Goal: Task Accomplishment & Management: Manage account settings

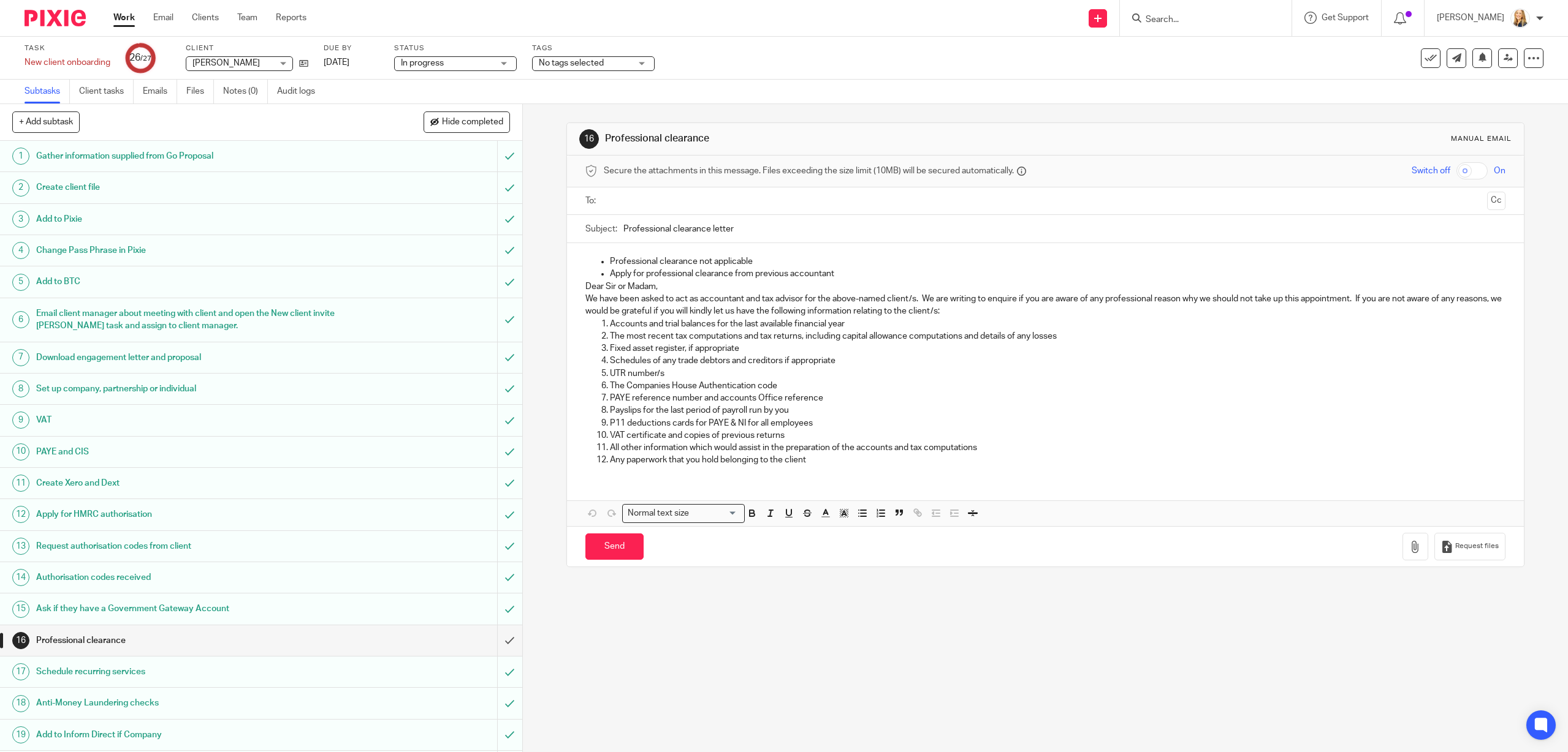
scroll to position [263, 0]
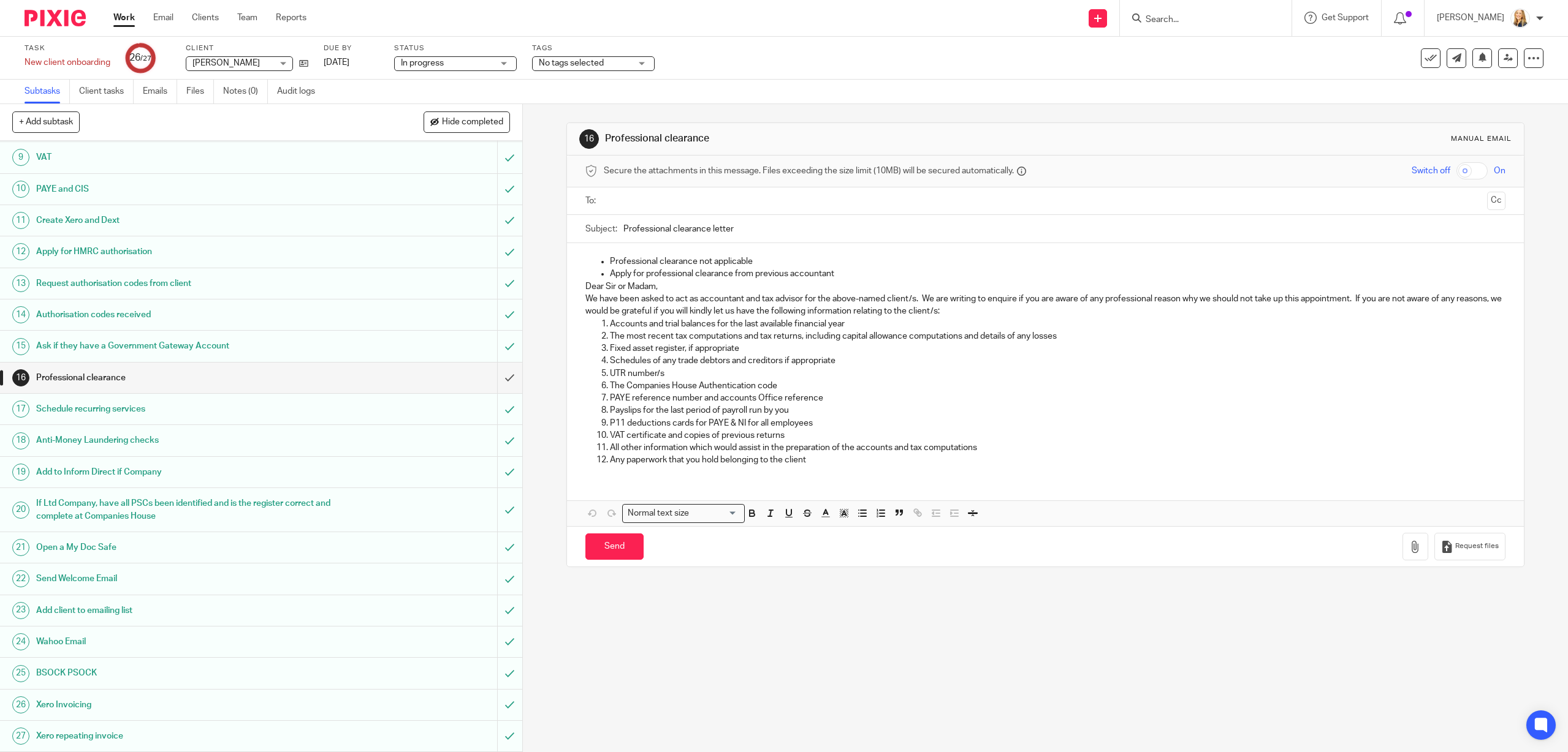
click at [1207, 19] on input "Search" at bounding box center [1199, 20] width 111 height 11
type input "Jan M"
click at [1220, 44] on link at bounding box center [1241, 53] width 199 height 28
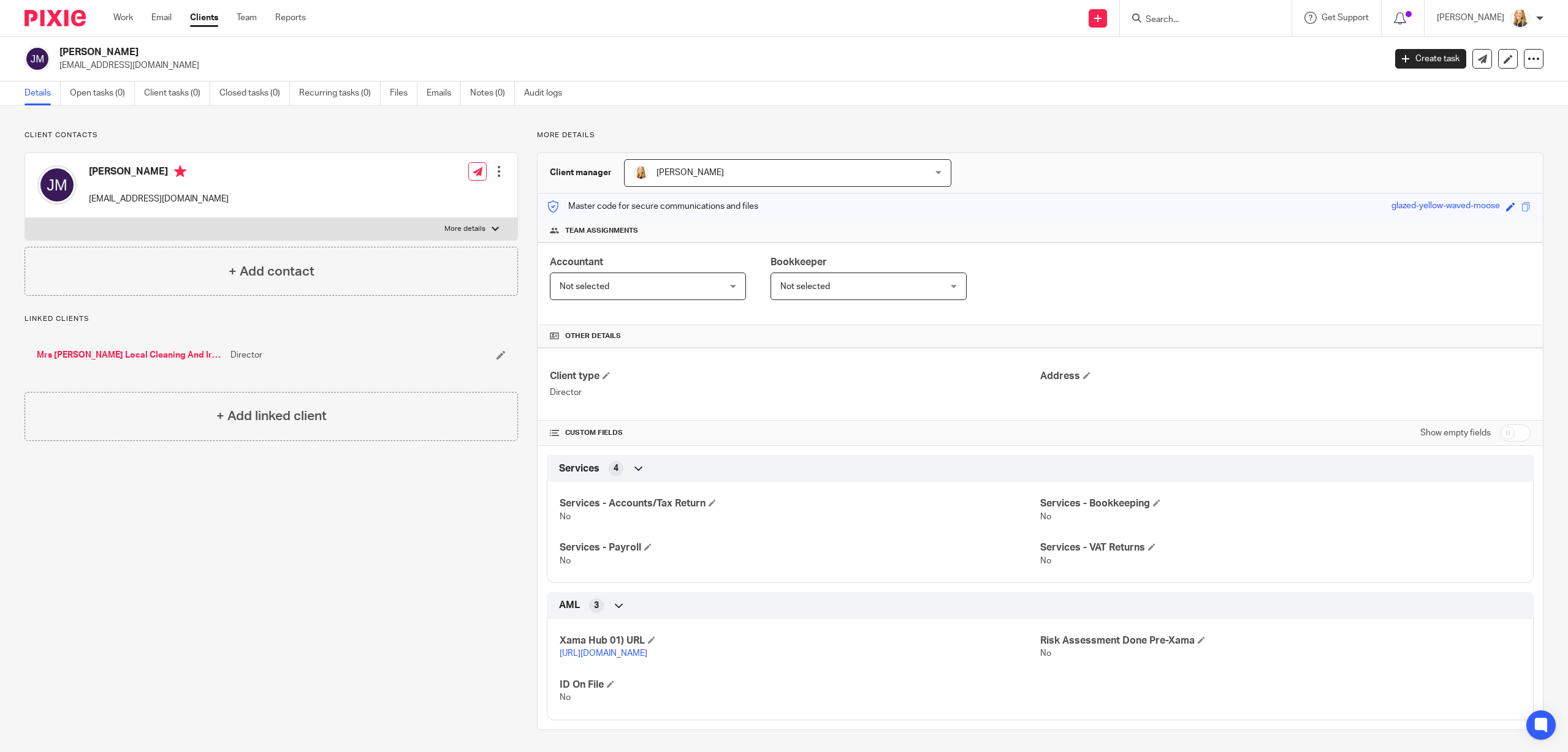
click at [145, 355] on link "Mrs [PERSON_NAME] Local Cleaning And Ironing Service Ltd" at bounding box center [131, 356] width 188 height 12
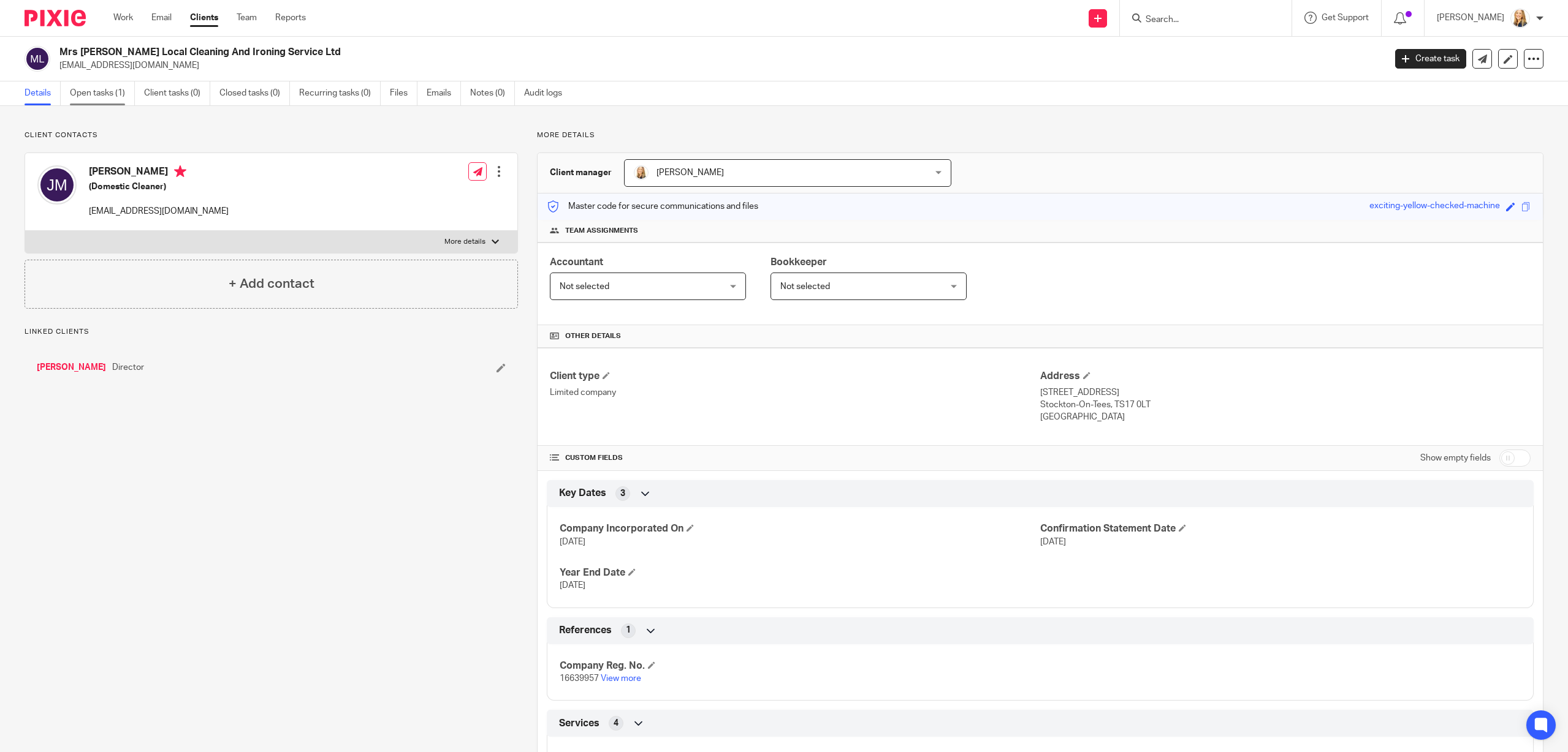
click at [98, 93] on link "Open tasks (1)" at bounding box center [102, 93] width 65 height 24
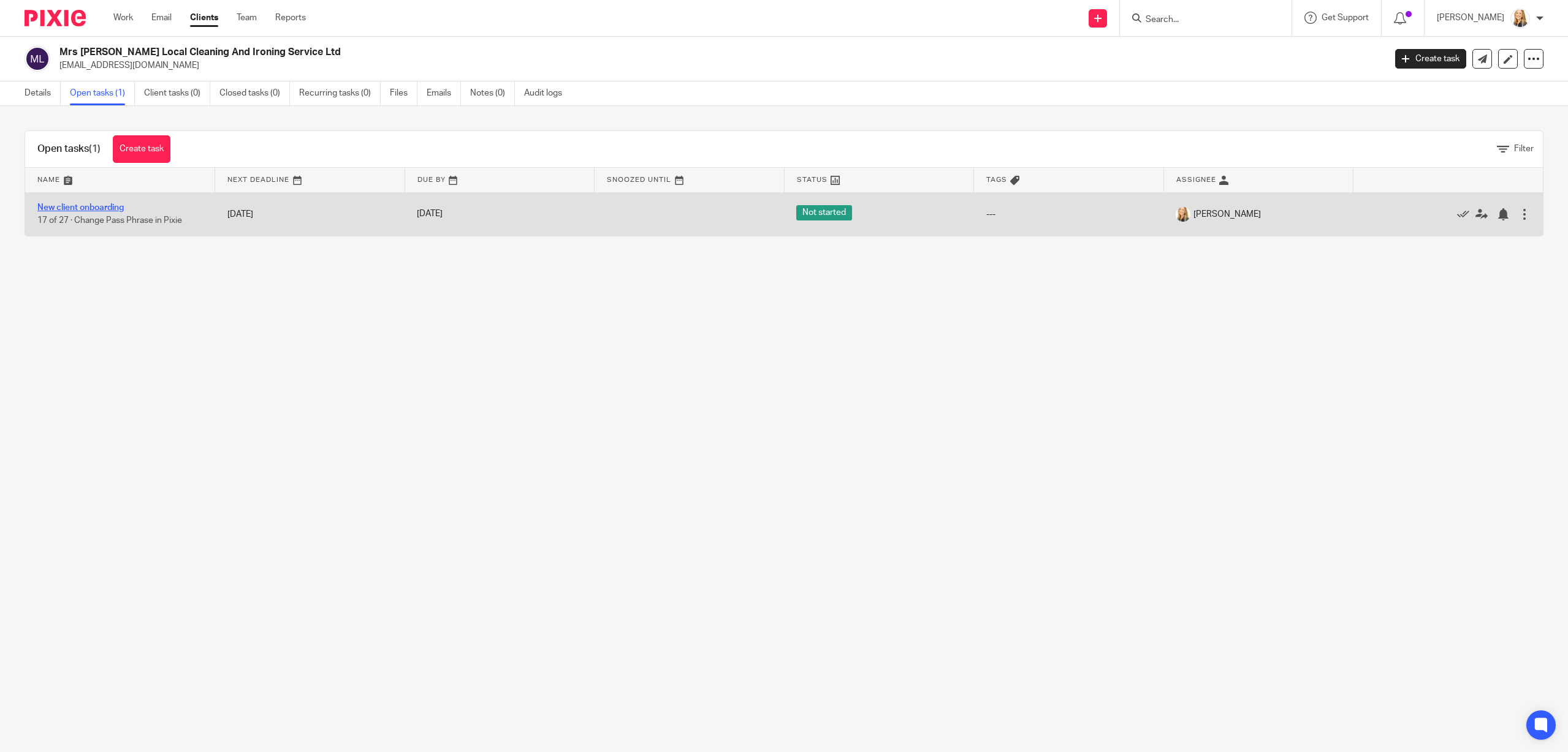
click at [95, 207] on link "New client onboarding" at bounding box center [81, 207] width 86 height 9
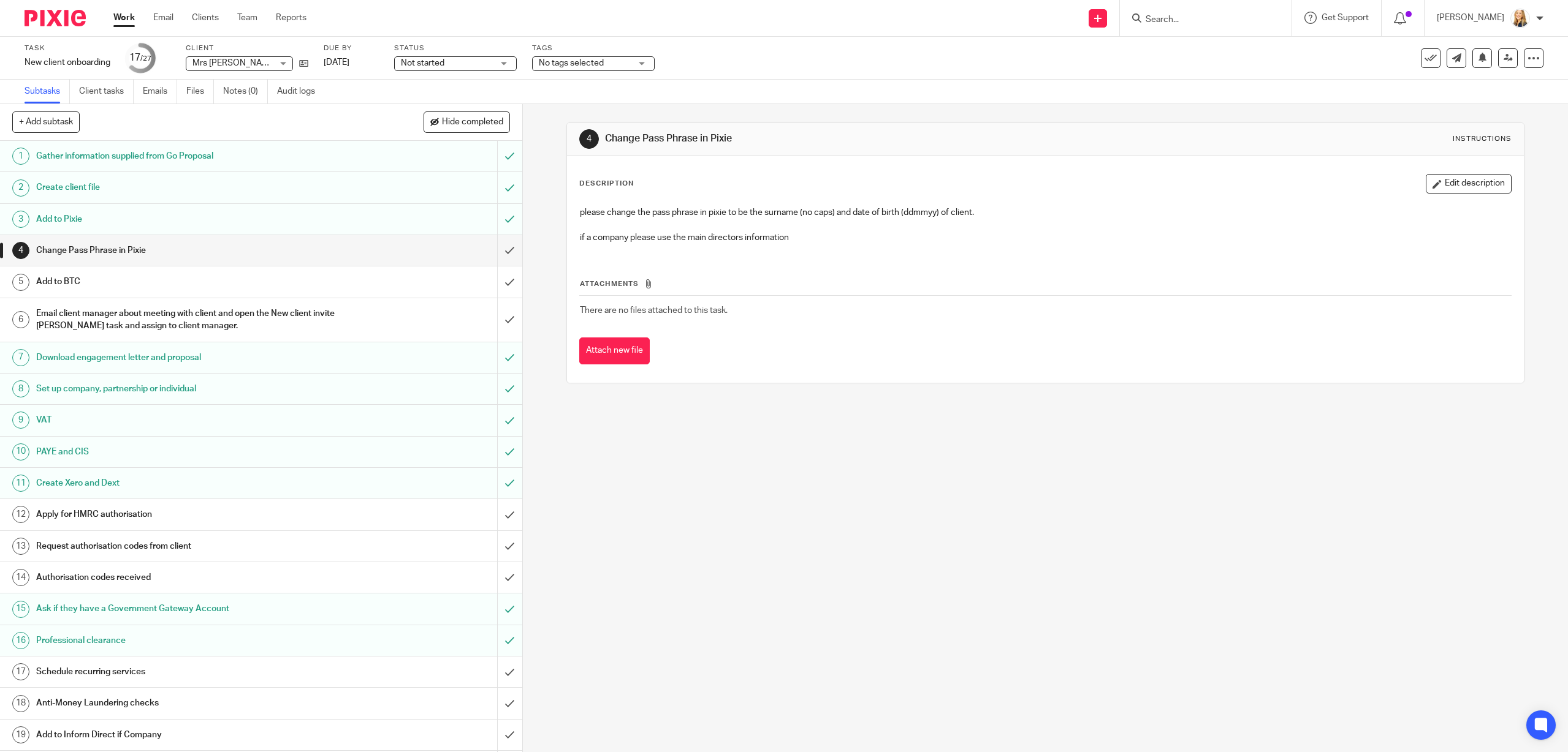
click at [336, 517] on div "Apply for HMRC authorisation" at bounding box center [261, 514] width 449 height 19
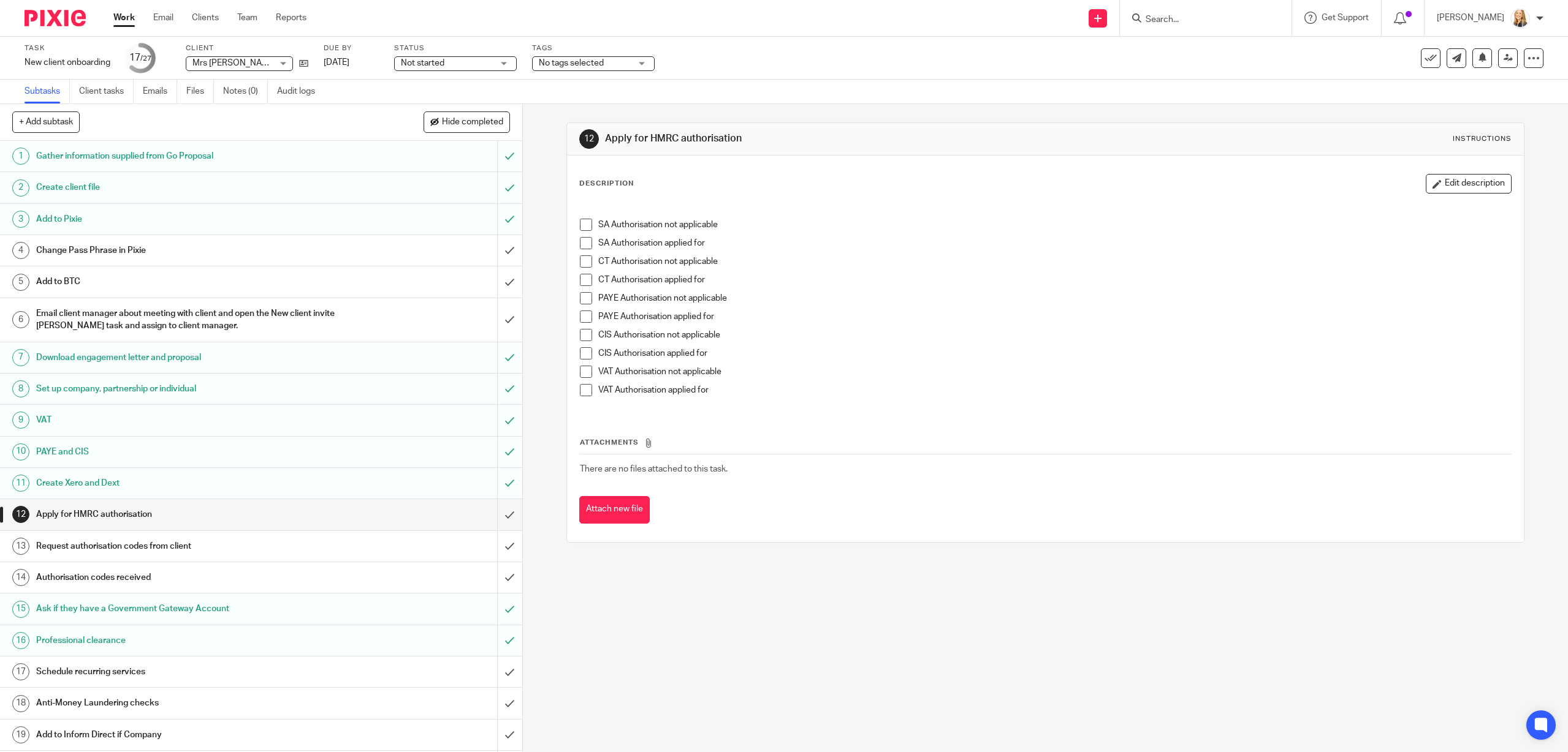
click at [589, 280] on span at bounding box center [586, 280] width 12 height 12
click at [510, 514] on input "submit" at bounding box center [261, 515] width 522 height 31
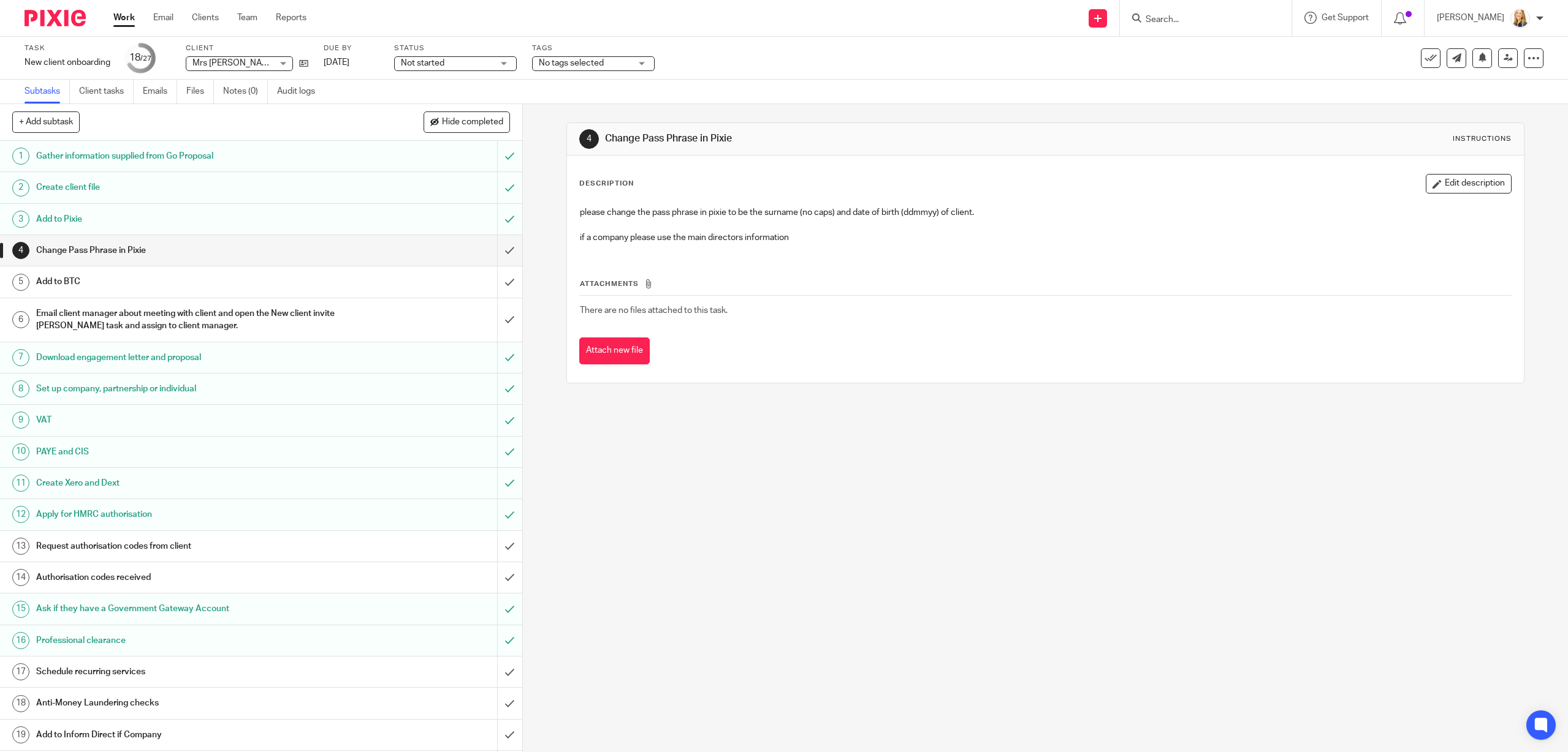
click at [311, 62] on div "Task New client onboarding Save New client onboarding 18 /27 Client Mrs Sparkle…" at bounding box center [657, 58] width 1266 height 30
click at [306, 64] on icon at bounding box center [303, 63] width 9 height 9
click at [510, 252] on input "submit" at bounding box center [261, 251] width 522 height 31
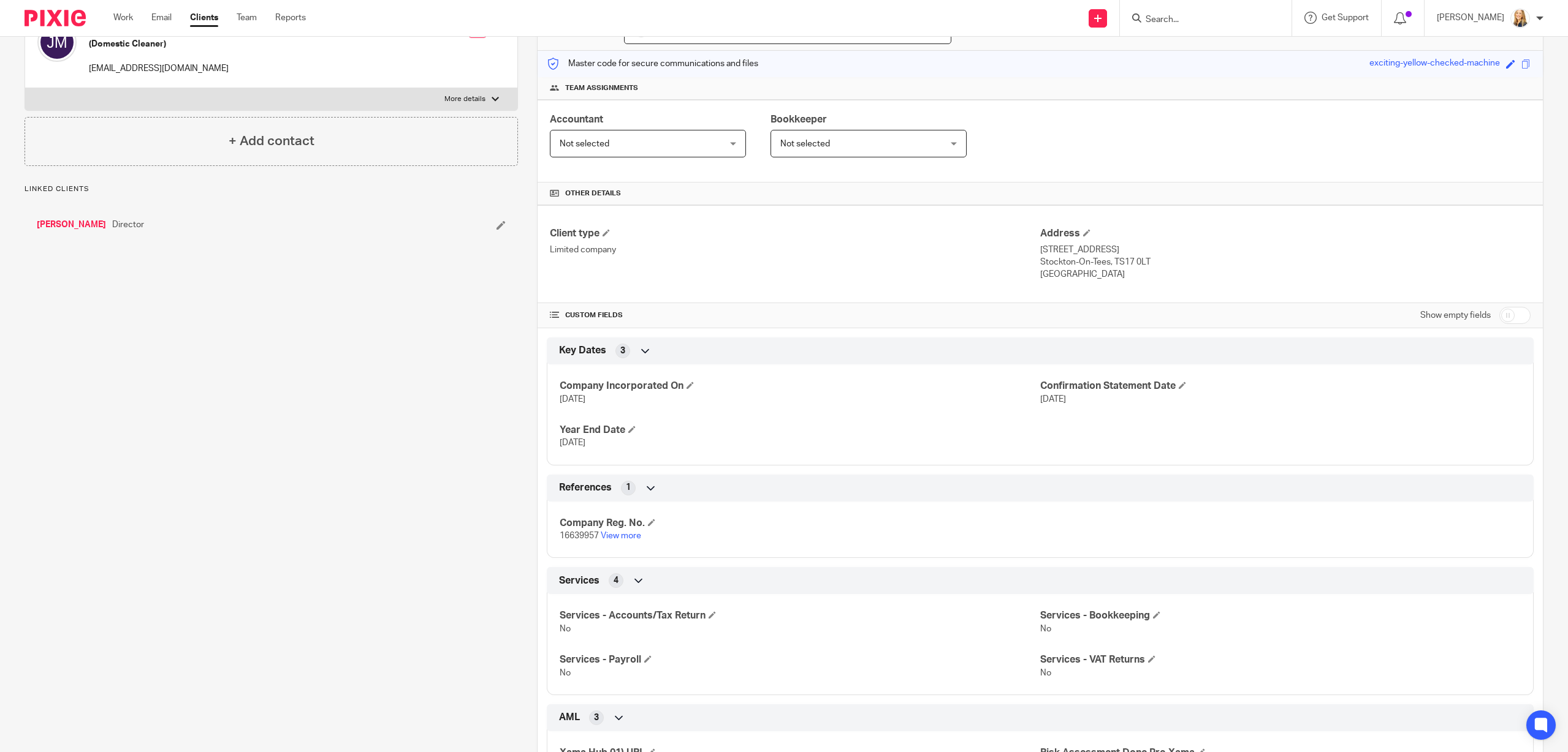
scroll to position [257, 0]
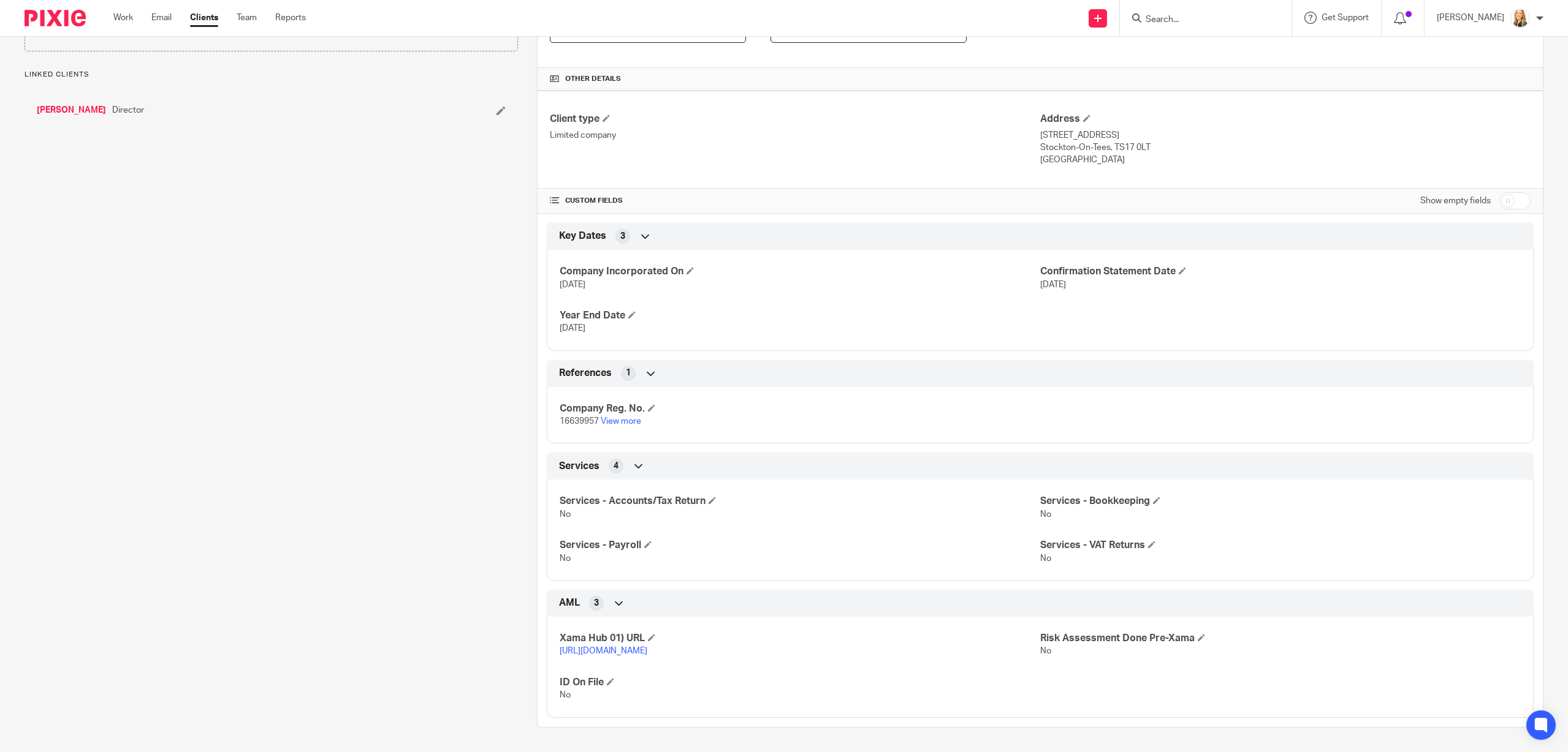
click at [647, 655] on link "https://platform.xamatech.com/portal/crm/clients/87b7d8d0-8a68-11f0-8e51-d56ec6…" at bounding box center [604, 651] width 88 height 9
click at [57, 109] on link "[PERSON_NAME]" at bounding box center [72, 111] width 69 height 12
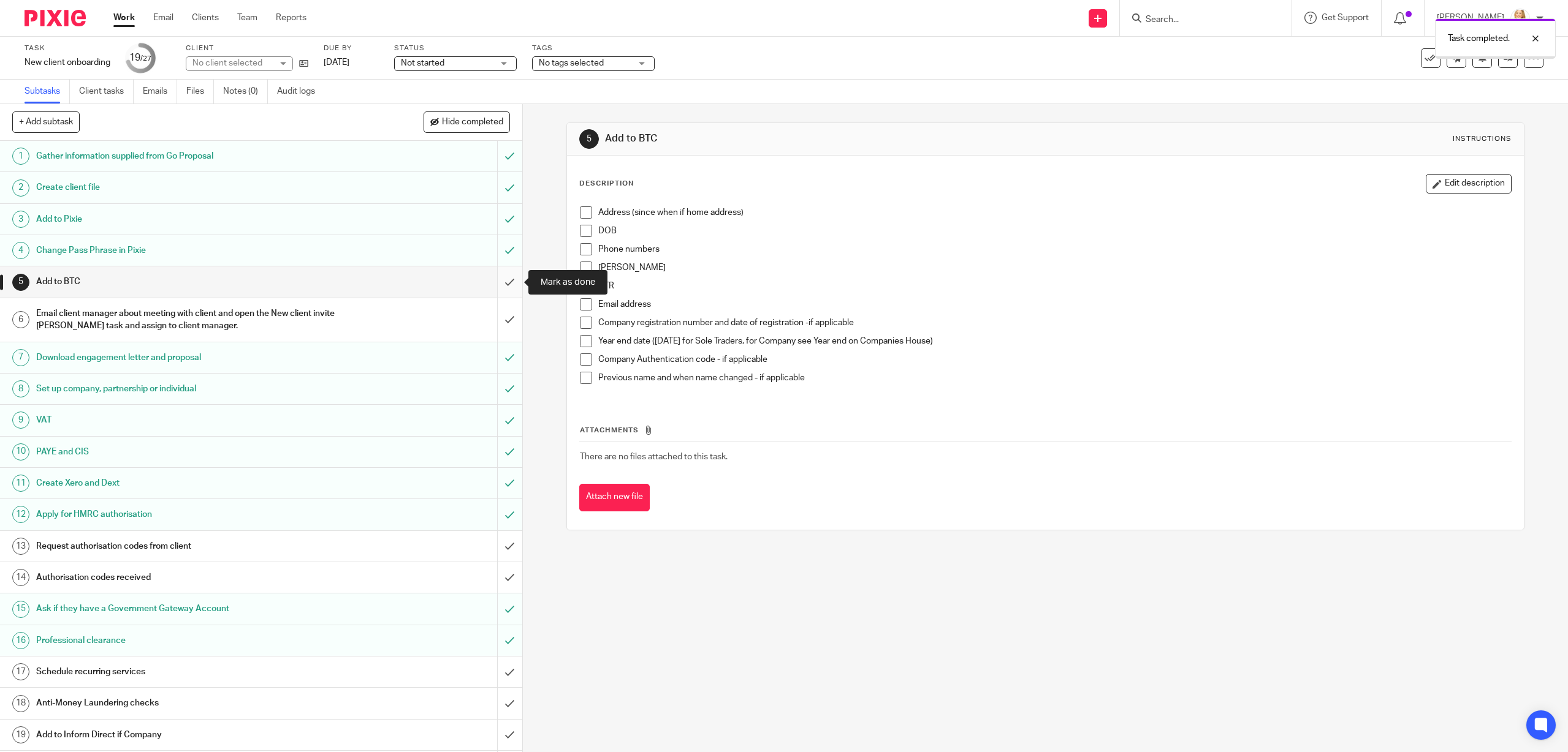
click at [510, 284] on input "submit" at bounding box center [261, 282] width 522 height 31
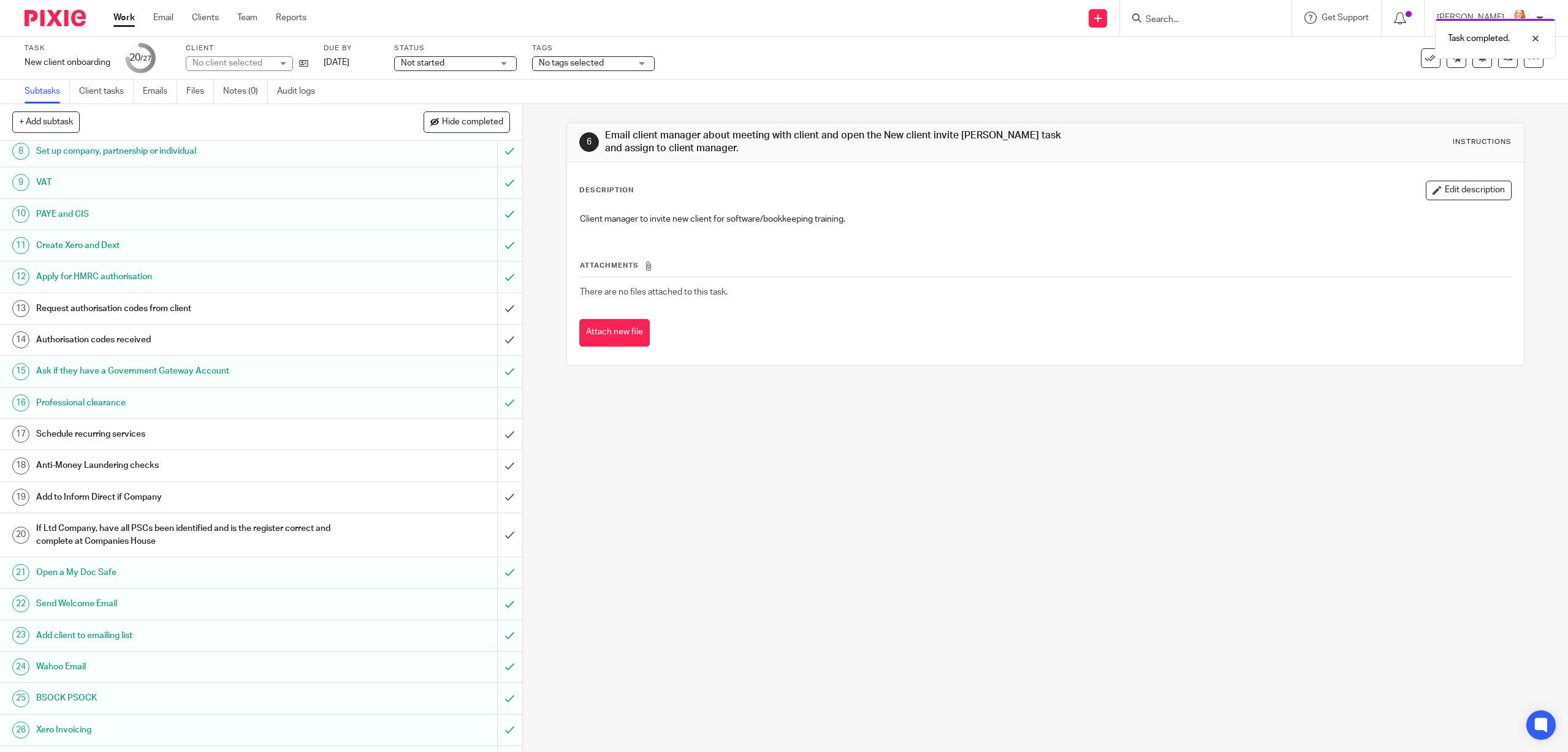
scroll to position [263, 0]
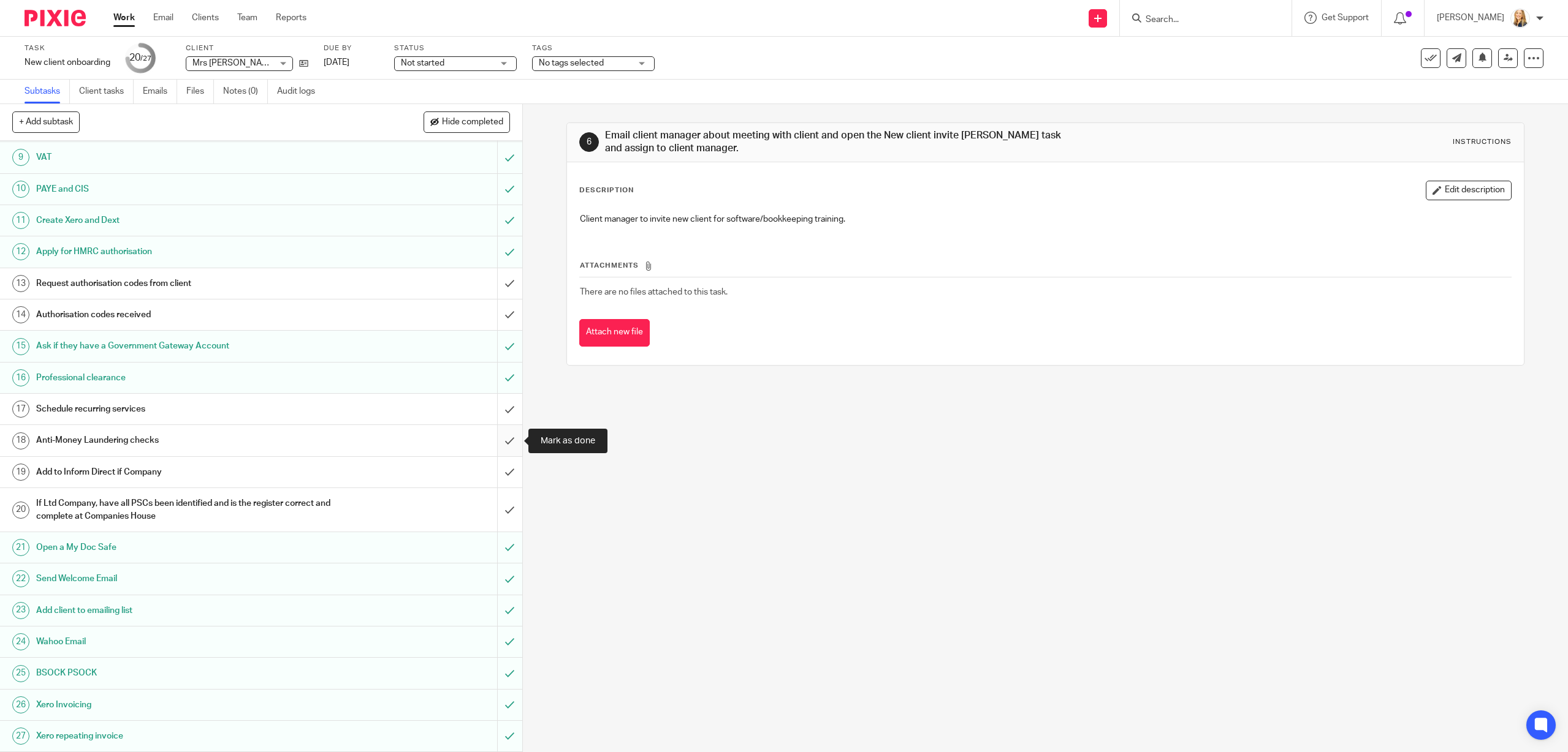
click at [510, 439] on input "submit" at bounding box center [261, 441] width 522 height 31
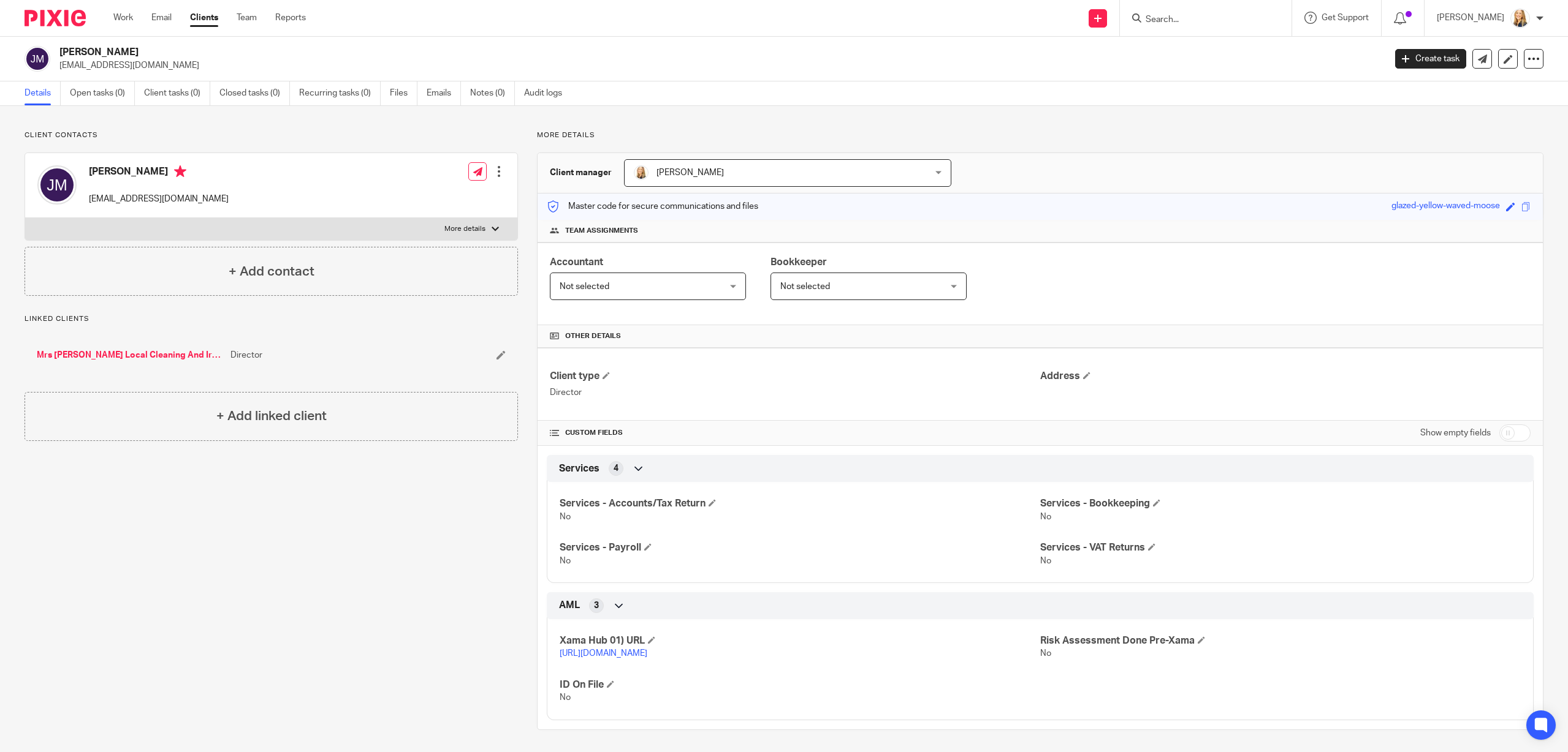
click at [1212, 23] on input "Search" at bounding box center [1199, 20] width 111 height 11
type input "[PERSON_NAME]"
click button "submit" at bounding box center [0, 0] width 0 height 0
click at [1192, 57] on link at bounding box center [1236, 53] width 188 height 28
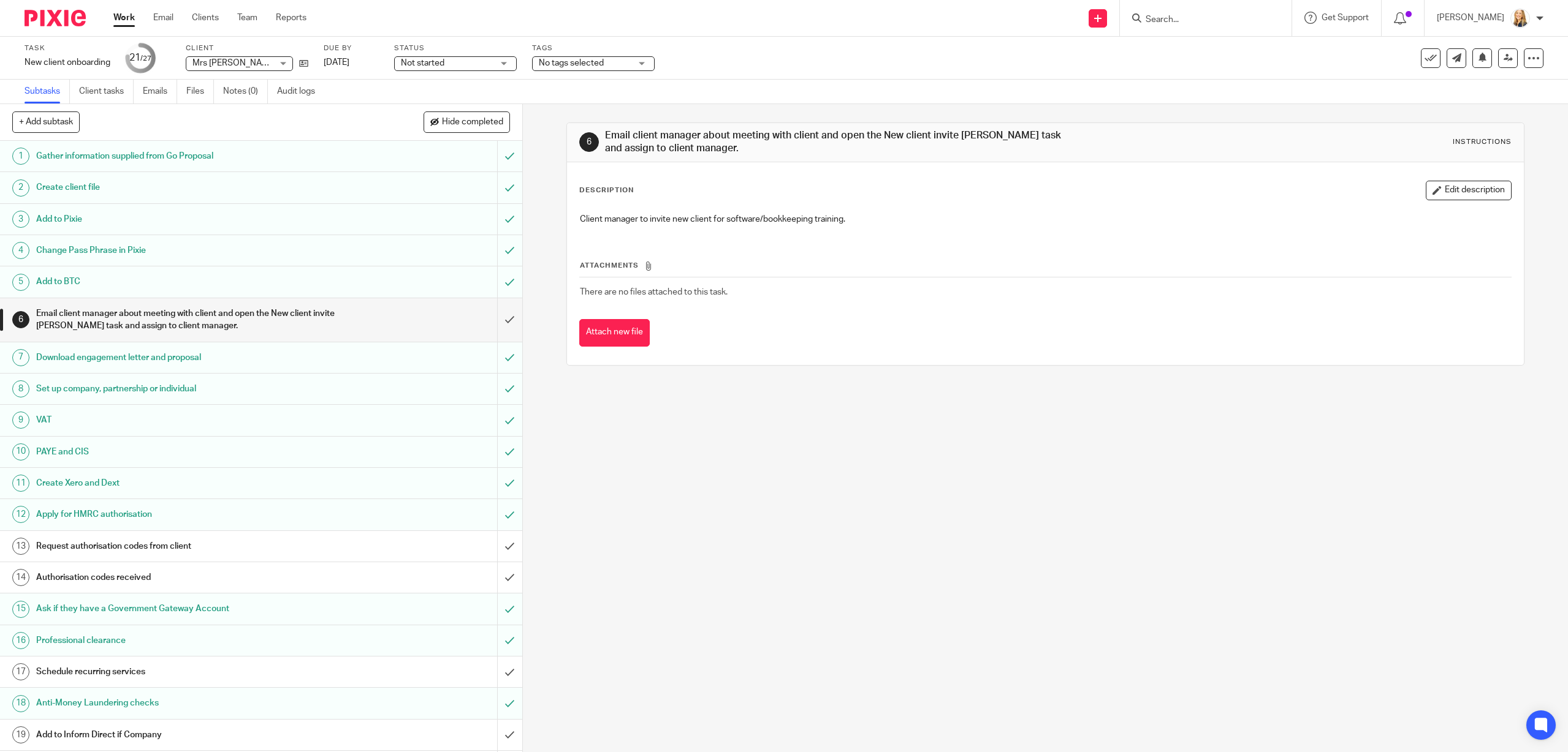
click at [1232, 17] on input "Search" at bounding box center [1199, 20] width 111 height 11
type input "pleth"
click at [1249, 54] on link at bounding box center [1245, 53] width 207 height 28
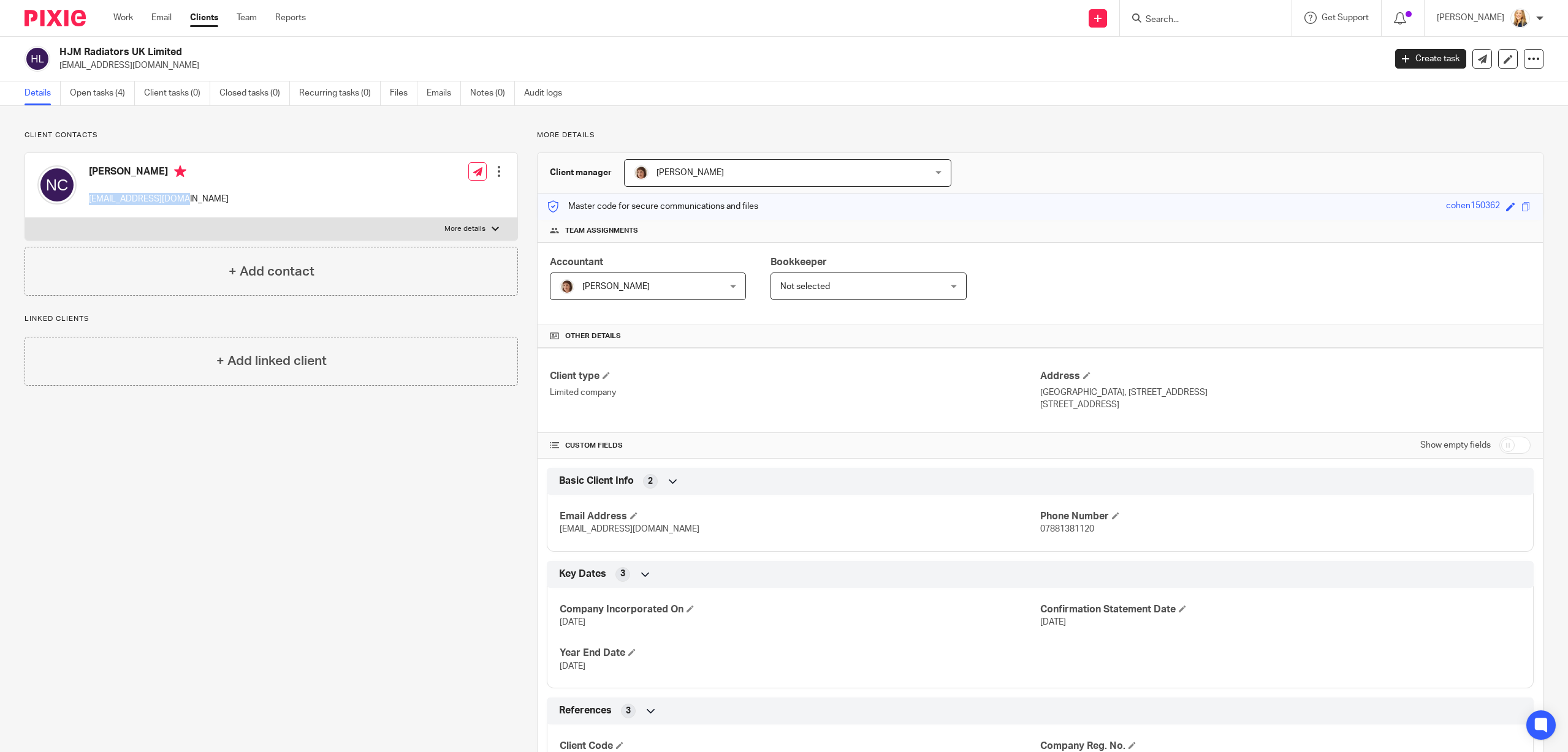
drag, startPoint x: 88, startPoint y: 199, endPoint x: 187, endPoint y: 201, distance: 99.0
click at [187, 201] on div "[PERSON_NAME] [EMAIL_ADDRESS][DOMAIN_NAME] Edit contact Create client from cont…" at bounding box center [271, 185] width 492 height 65
copy p "[EMAIL_ADDRESS][DOMAIN_NAME]"
drag, startPoint x: 1147, startPoint y: 23, endPoint x: 1155, endPoint y: 21, distance: 8.2
click at [1148, 23] on div at bounding box center [1203, 18] width 143 height 15
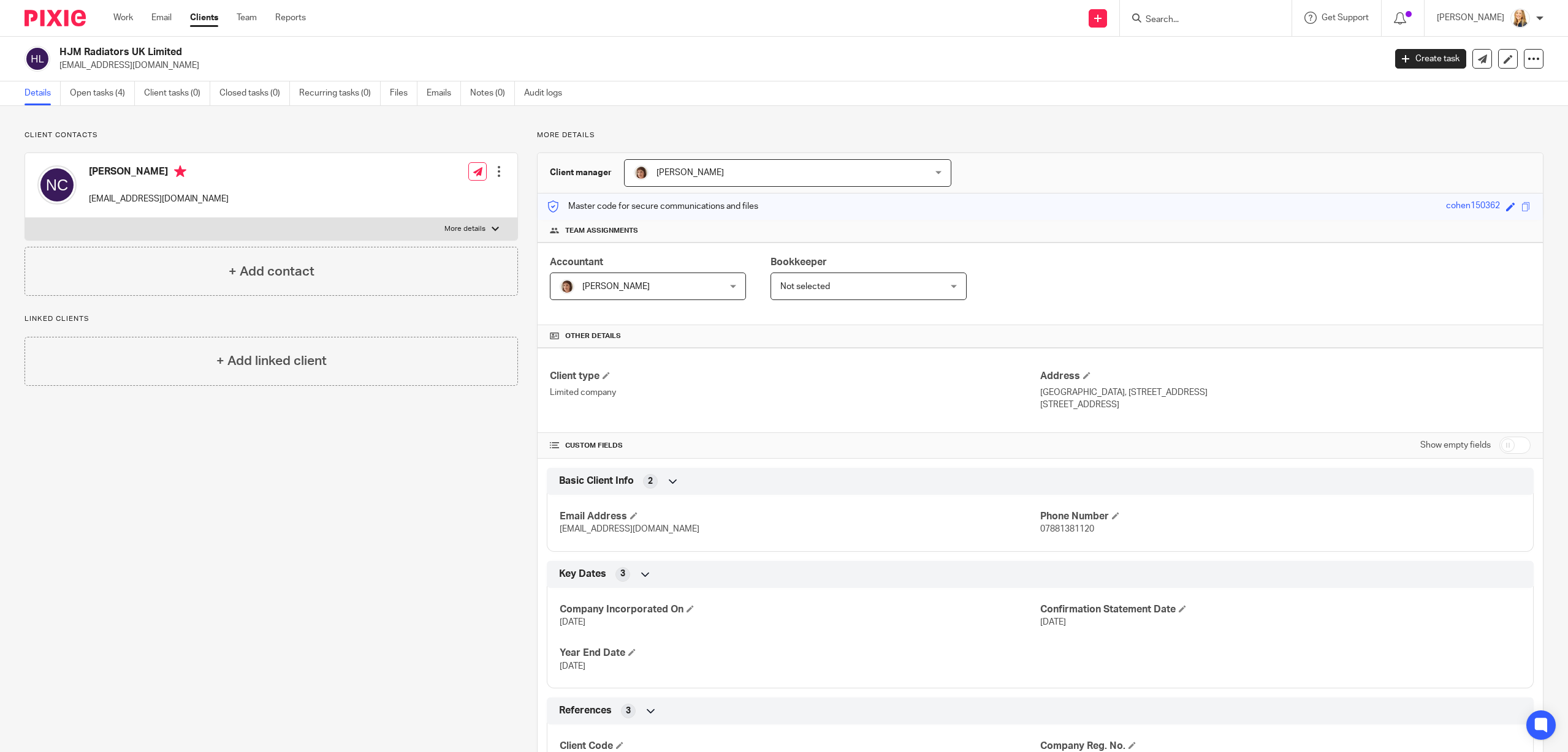
click at [1160, 19] on input "Search" at bounding box center [1199, 20] width 111 height 11
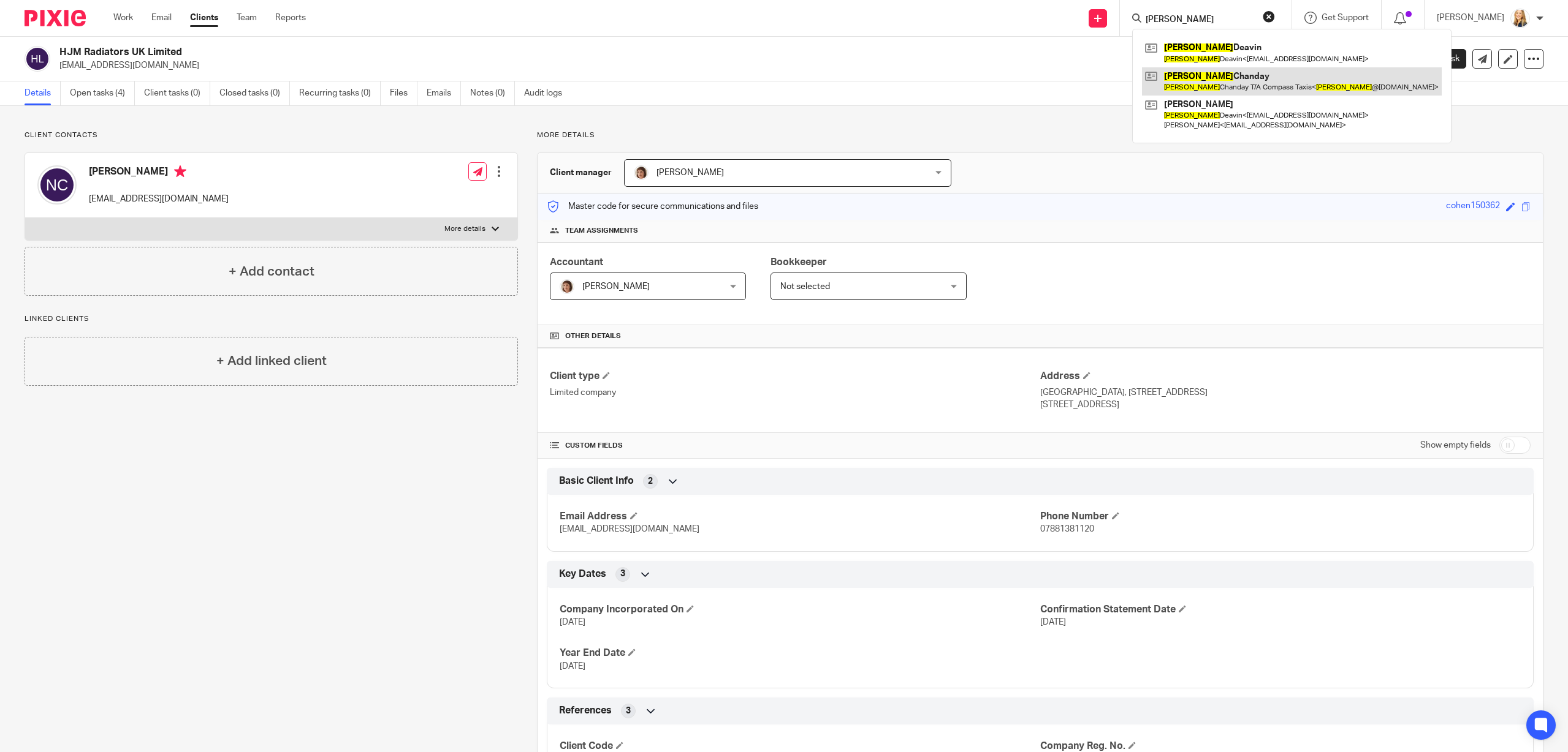
type input "Sandra"
click at [1196, 75] on link at bounding box center [1291, 81] width 300 height 28
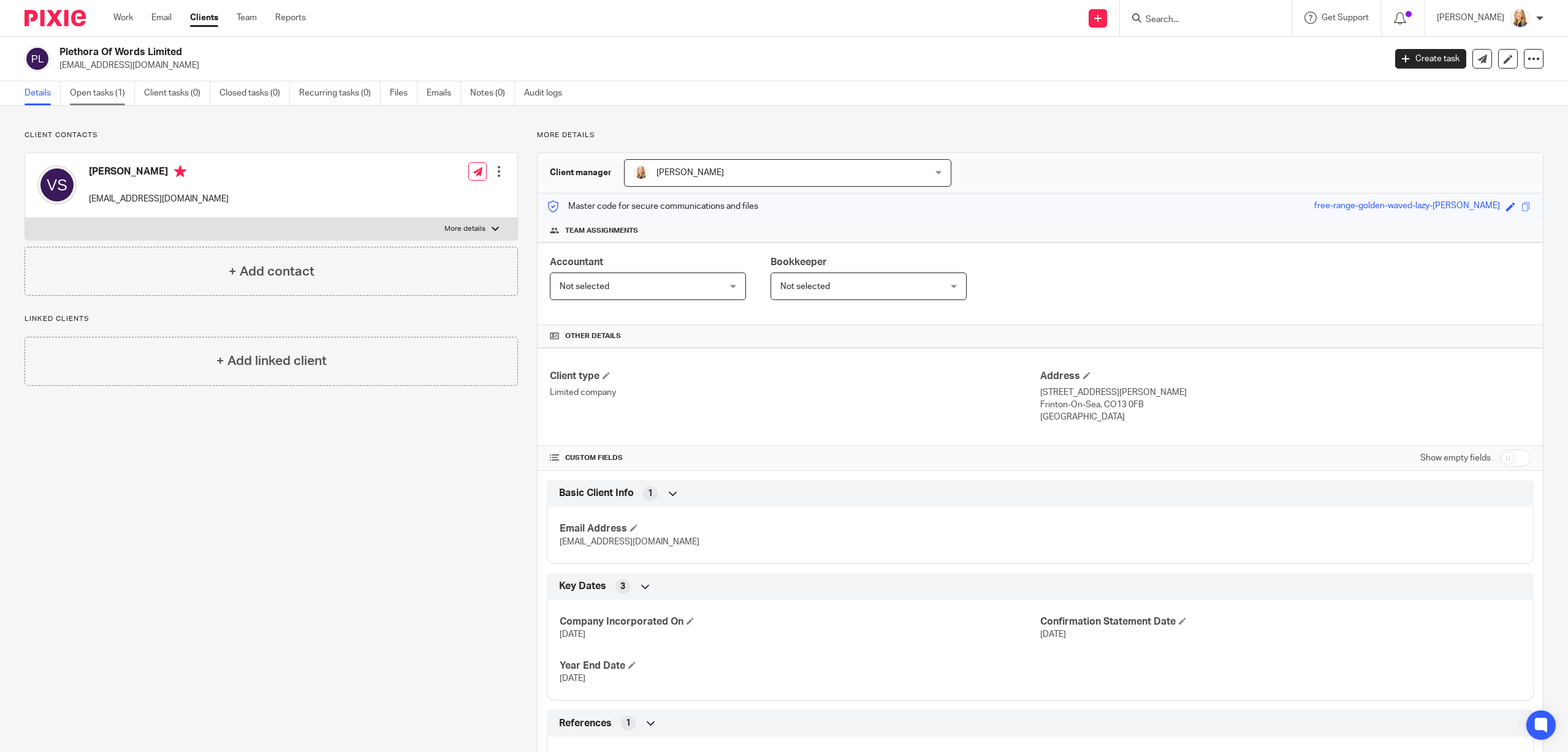
click at [93, 93] on link "Open tasks (1)" at bounding box center [102, 93] width 65 height 24
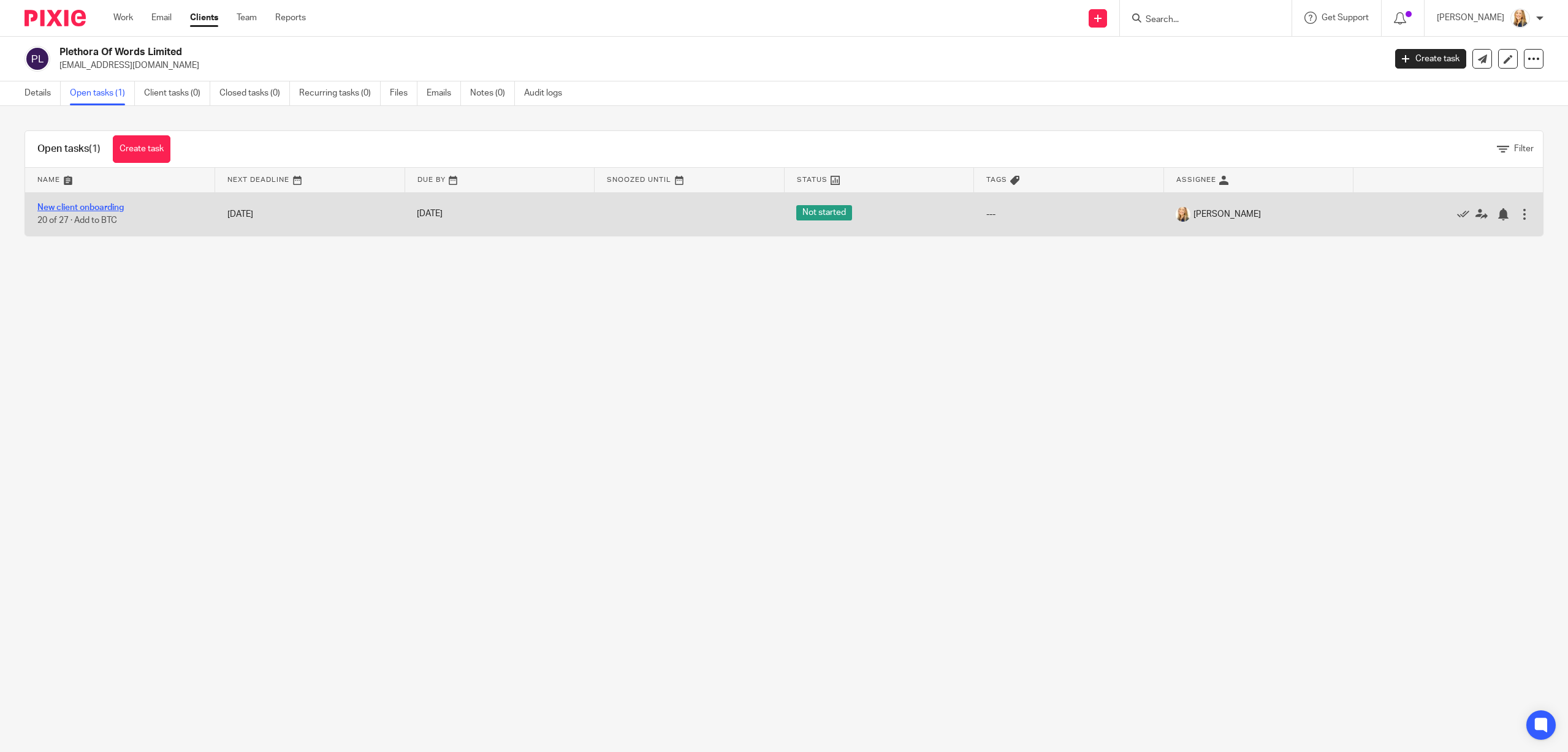
click at [86, 205] on link "New client onboarding" at bounding box center [81, 207] width 86 height 9
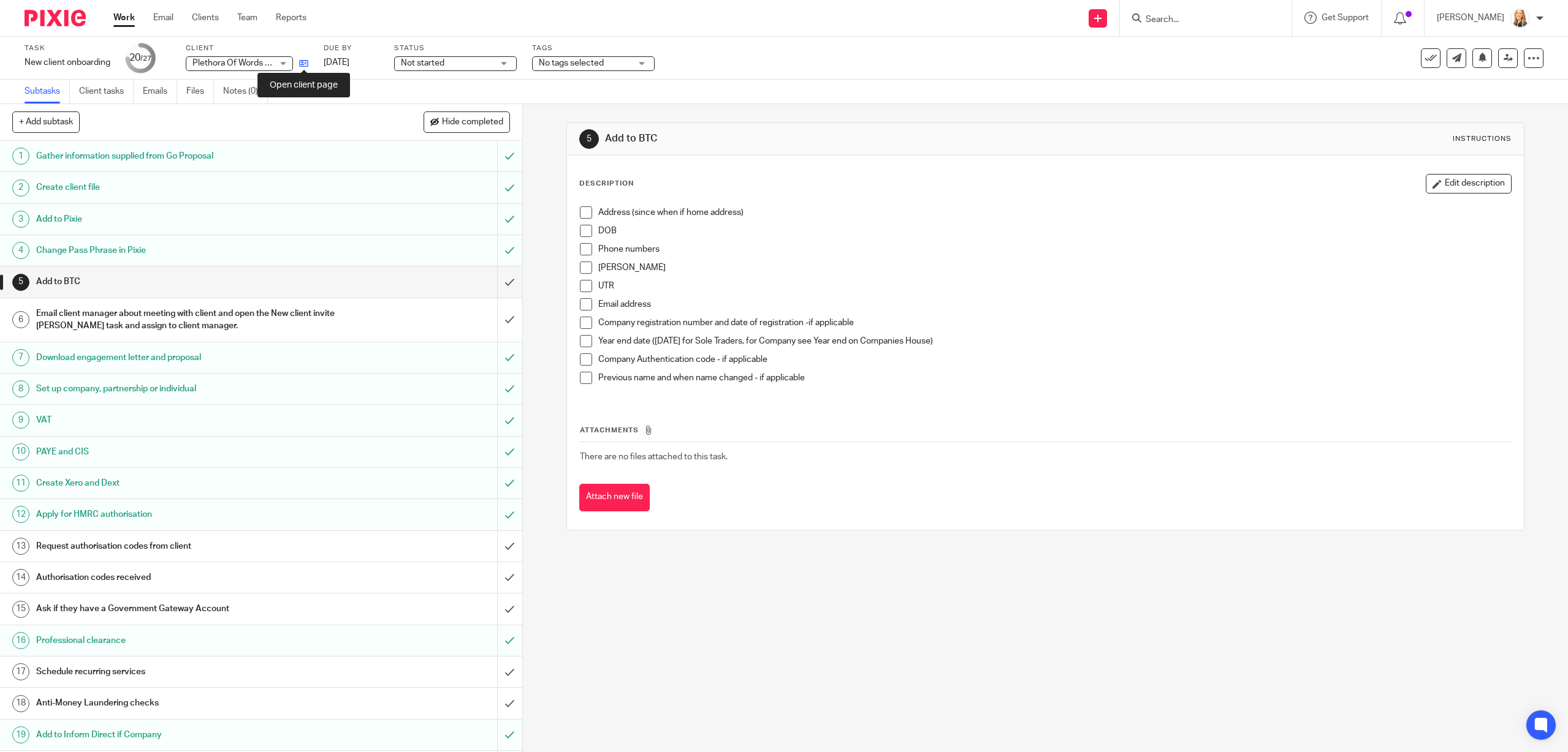
click at [307, 64] on icon at bounding box center [303, 63] width 9 height 9
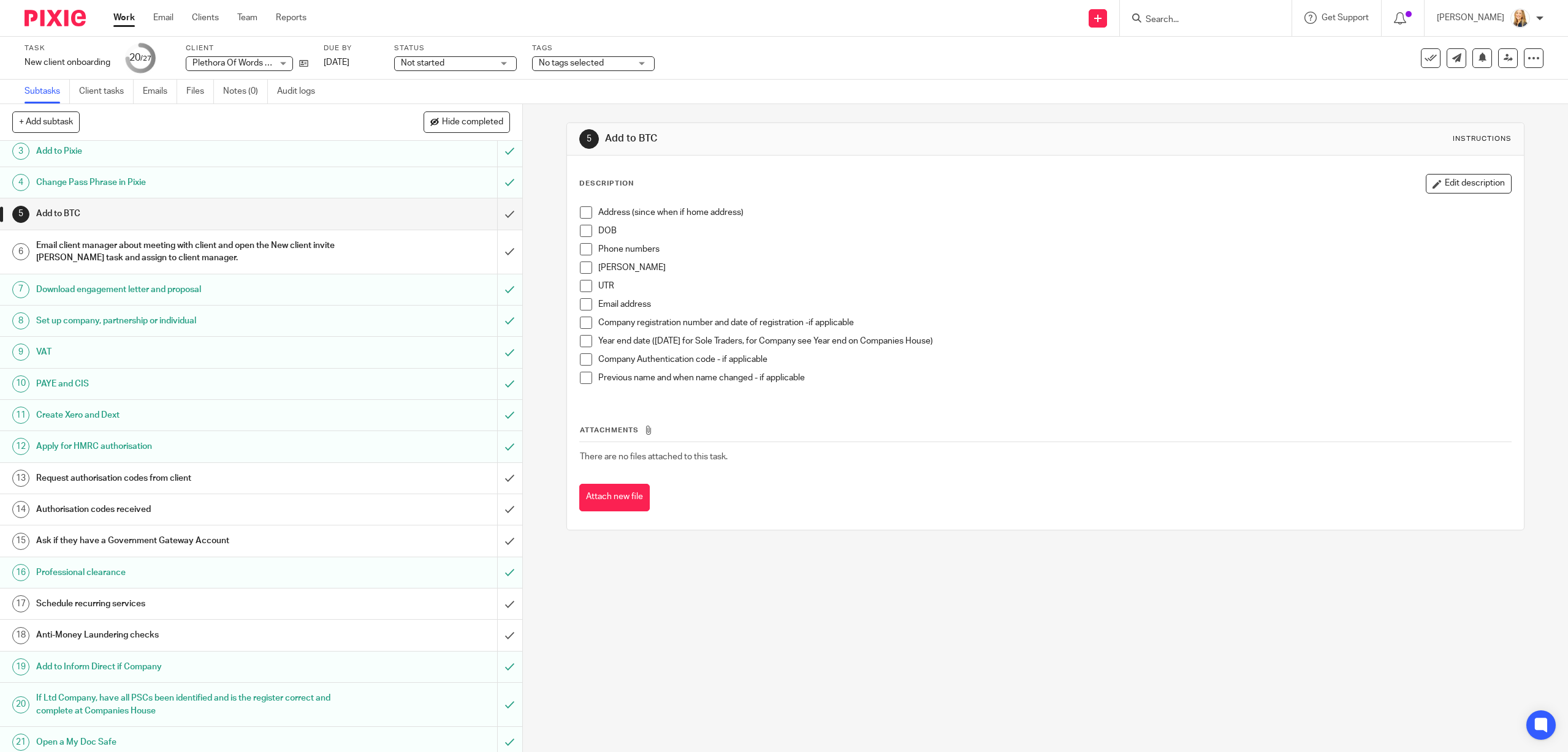
scroll to position [263, 0]
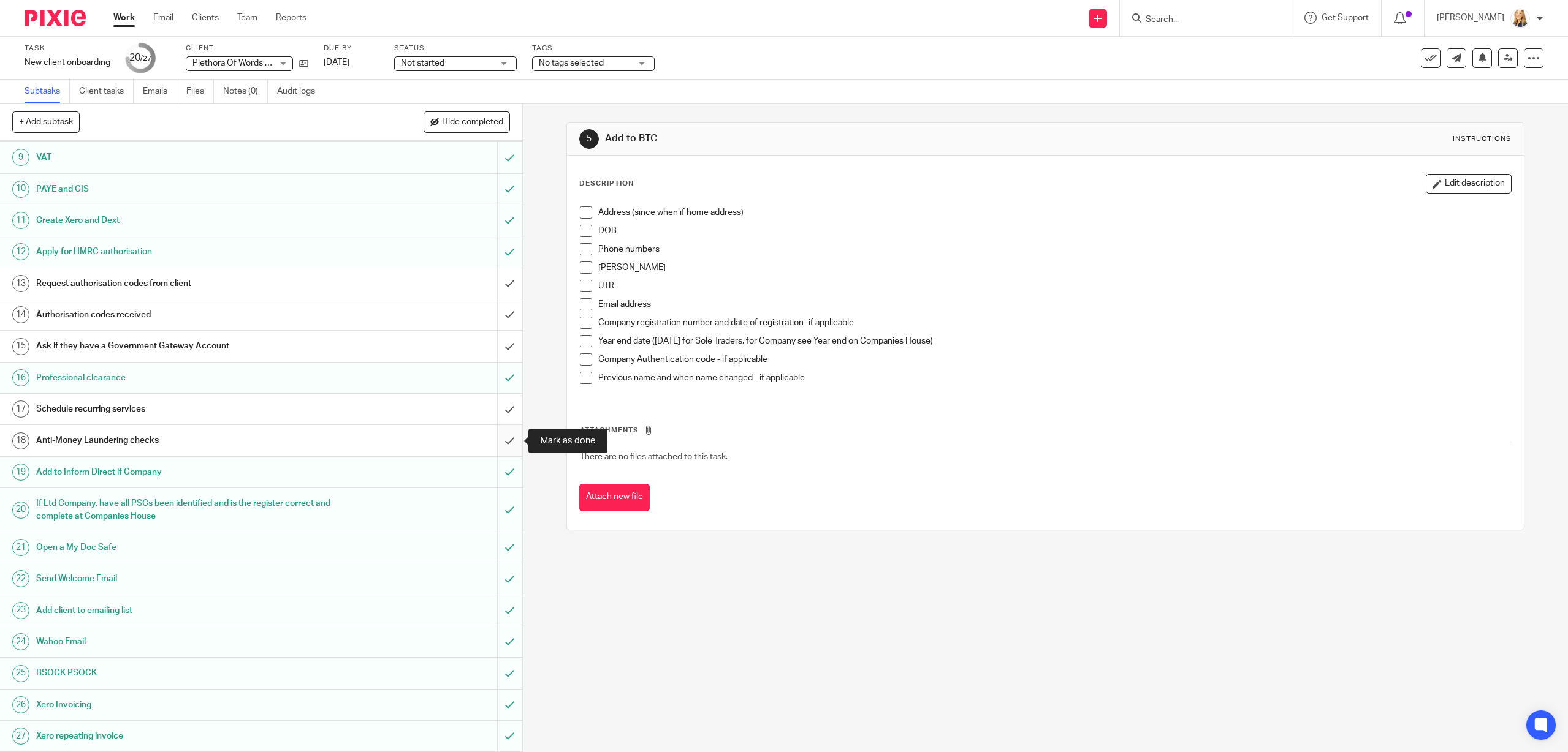
click at [510, 441] on input "submit" at bounding box center [261, 441] width 522 height 31
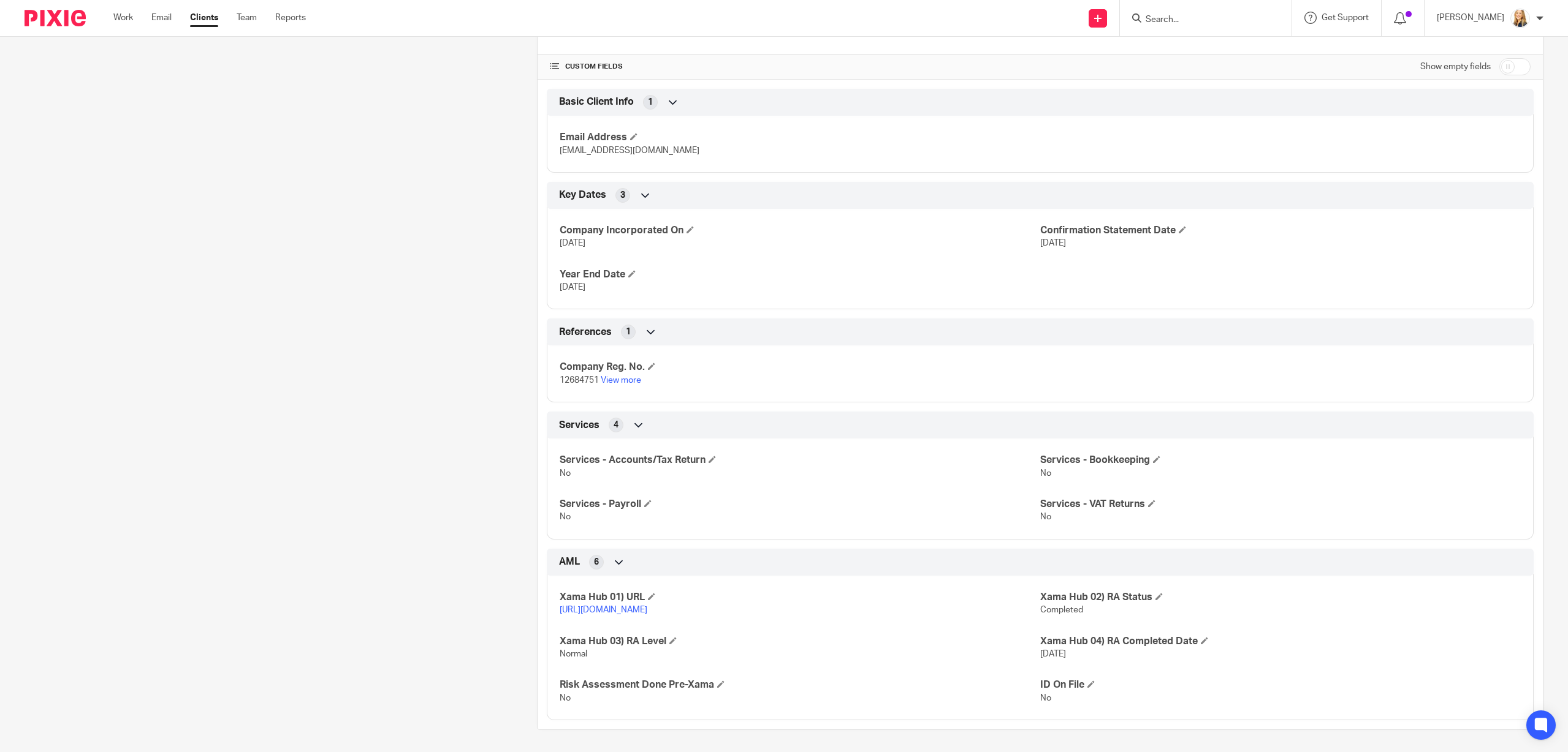
scroll to position [394, 0]
click at [647, 606] on link "https://platform.xamatech.com/portal/crm/clients/9c1938e0-88a7-11f0-af29-5b39b3…" at bounding box center [604, 608] width 88 height 9
click at [1170, 21] on input "Search" at bounding box center [1199, 20] width 111 height 11
type input "maddi"
click at [1195, 51] on link at bounding box center [1218, 48] width 152 height 19
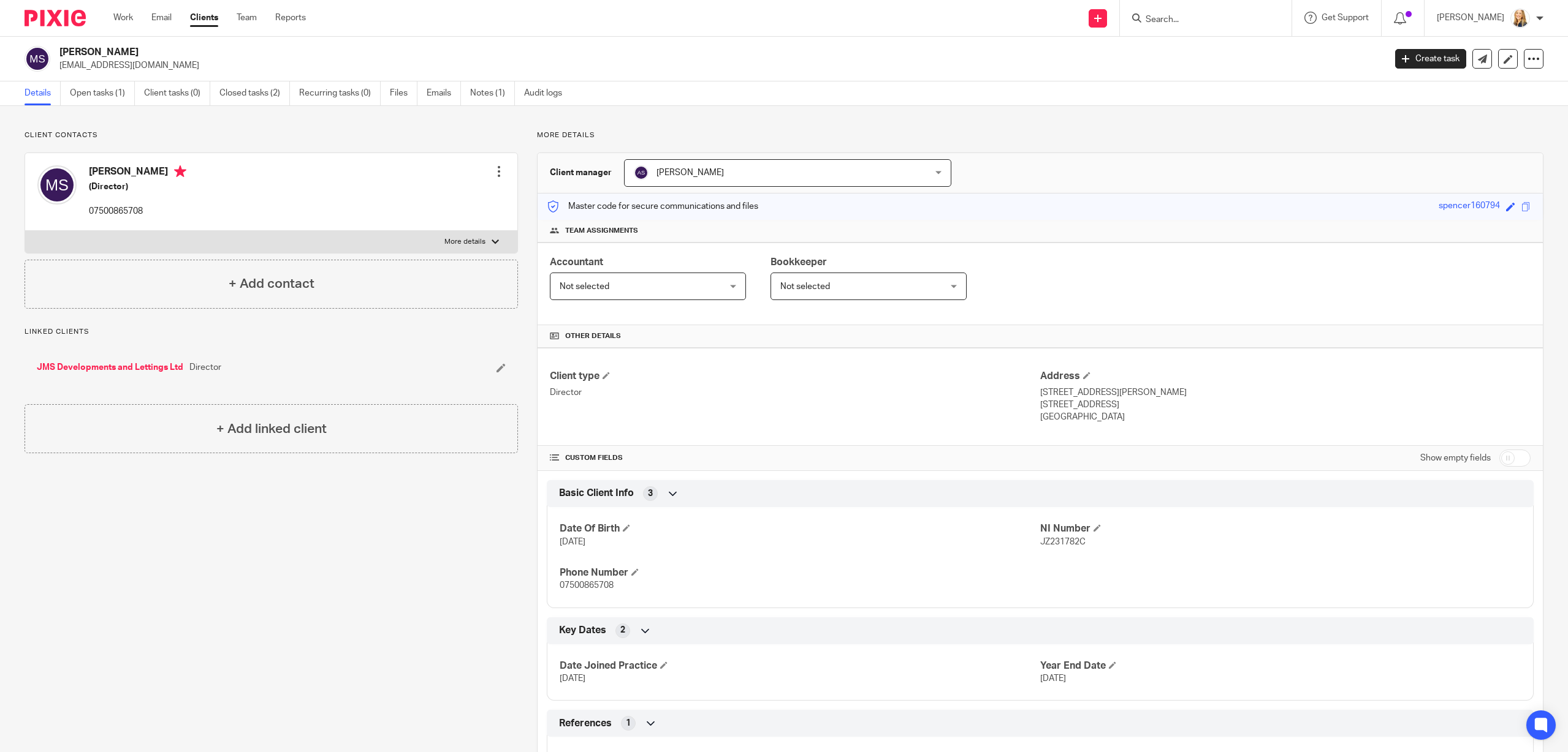
drag, startPoint x: 60, startPoint y: 66, endPoint x: 134, endPoint y: 59, distance: 74.3
click at [152, 59] on p "[EMAIL_ADDRESS][DOMAIN_NAME]" at bounding box center [718, 65] width 1317 height 12
drag, startPoint x: 59, startPoint y: 66, endPoint x: 198, endPoint y: 64, distance: 139.0
click at [198, 64] on p "[EMAIL_ADDRESS][DOMAIN_NAME]" at bounding box center [718, 65] width 1317 height 12
copy p "[EMAIL_ADDRESS][DOMAIN_NAME]"
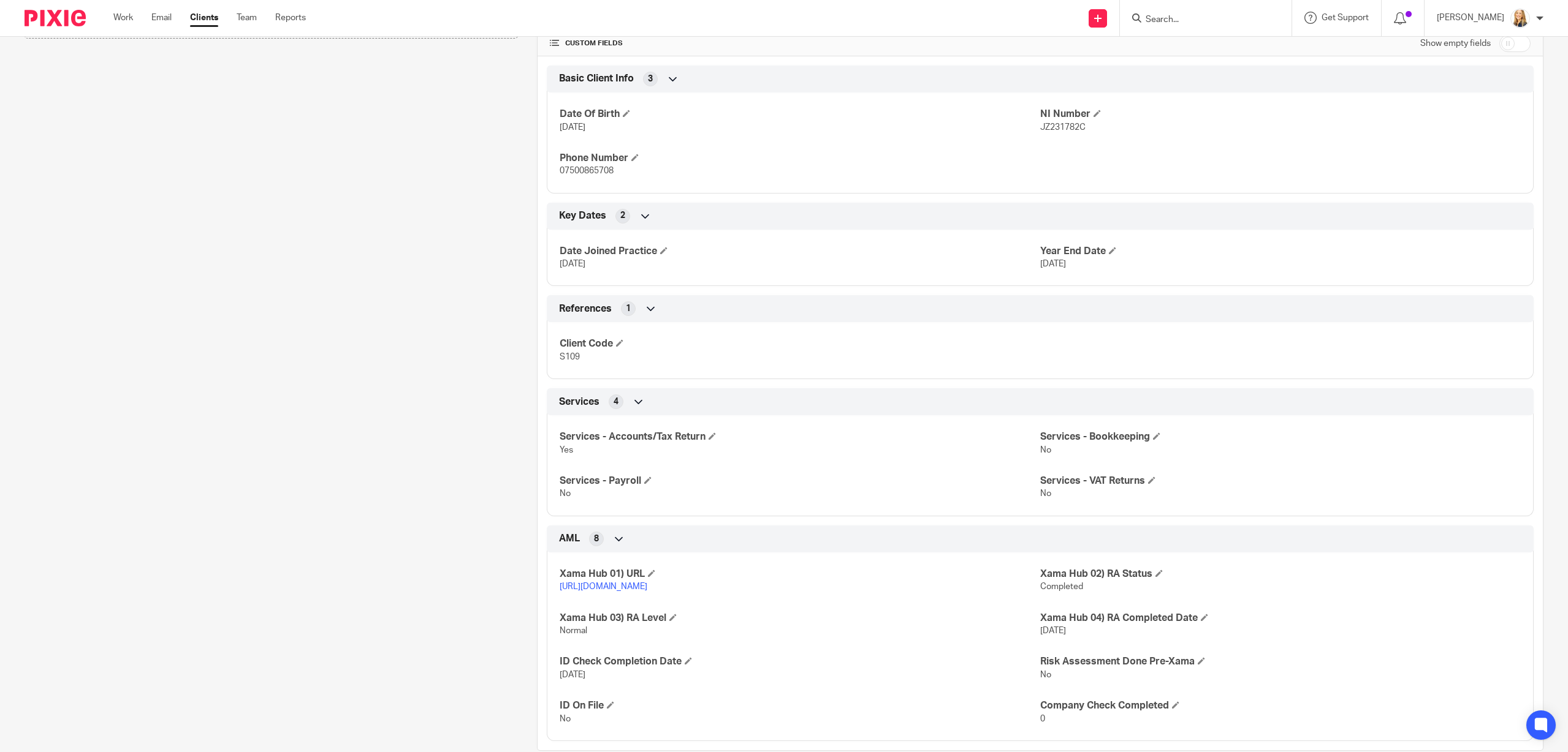
scroll to position [398, 0]
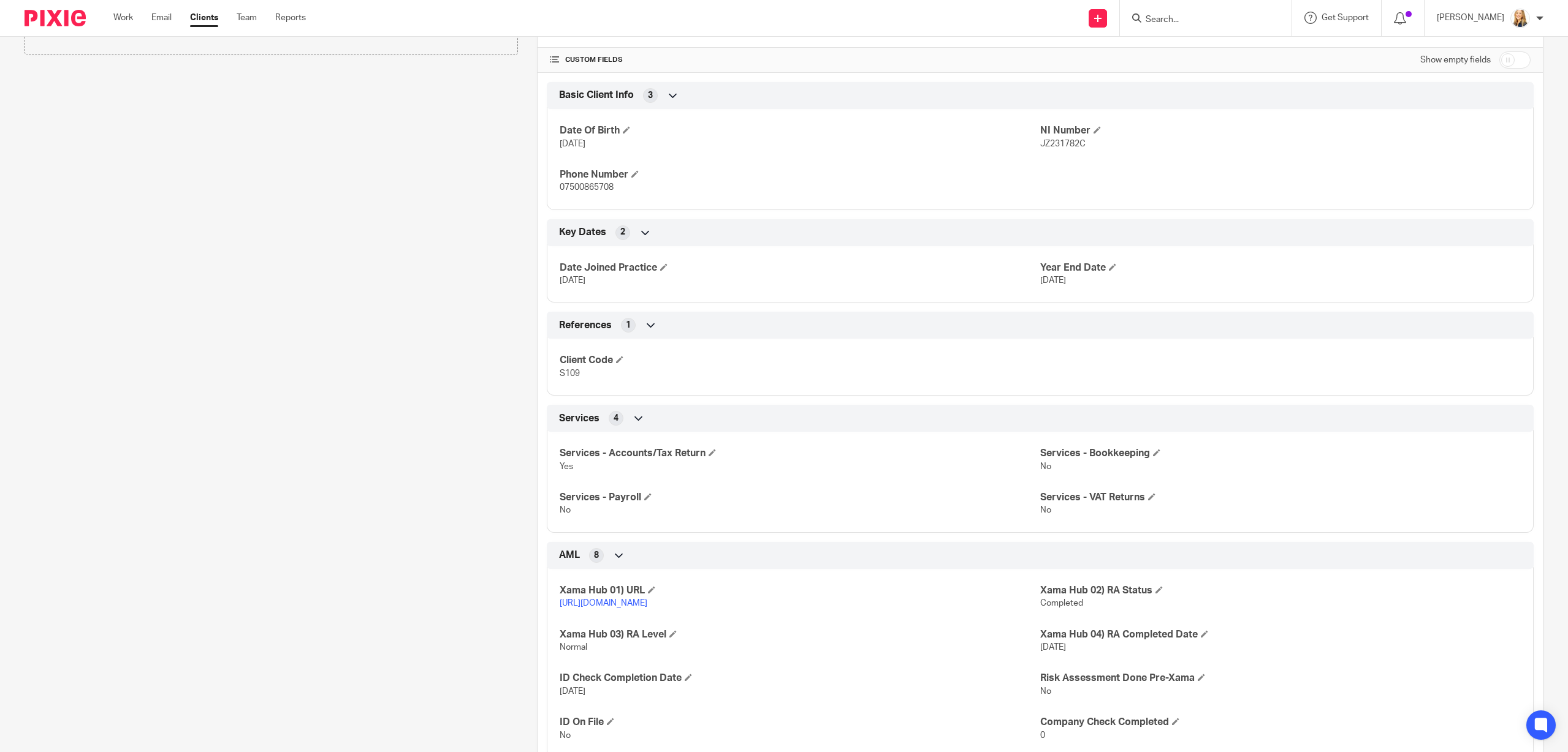
drag, startPoint x: 1040, startPoint y: 144, endPoint x: 1061, endPoint y: 144, distance: 21.0
click at [1103, 147] on p "JZ231782C" at bounding box center [1281, 144] width 481 height 12
drag, startPoint x: 1043, startPoint y: 145, endPoint x: 1106, endPoint y: 146, distance: 63.0
click at [1105, 146] on p "JZ231782C" at bounding box center [1281, 144] width 481 height 12
copy span "JZ231782C"
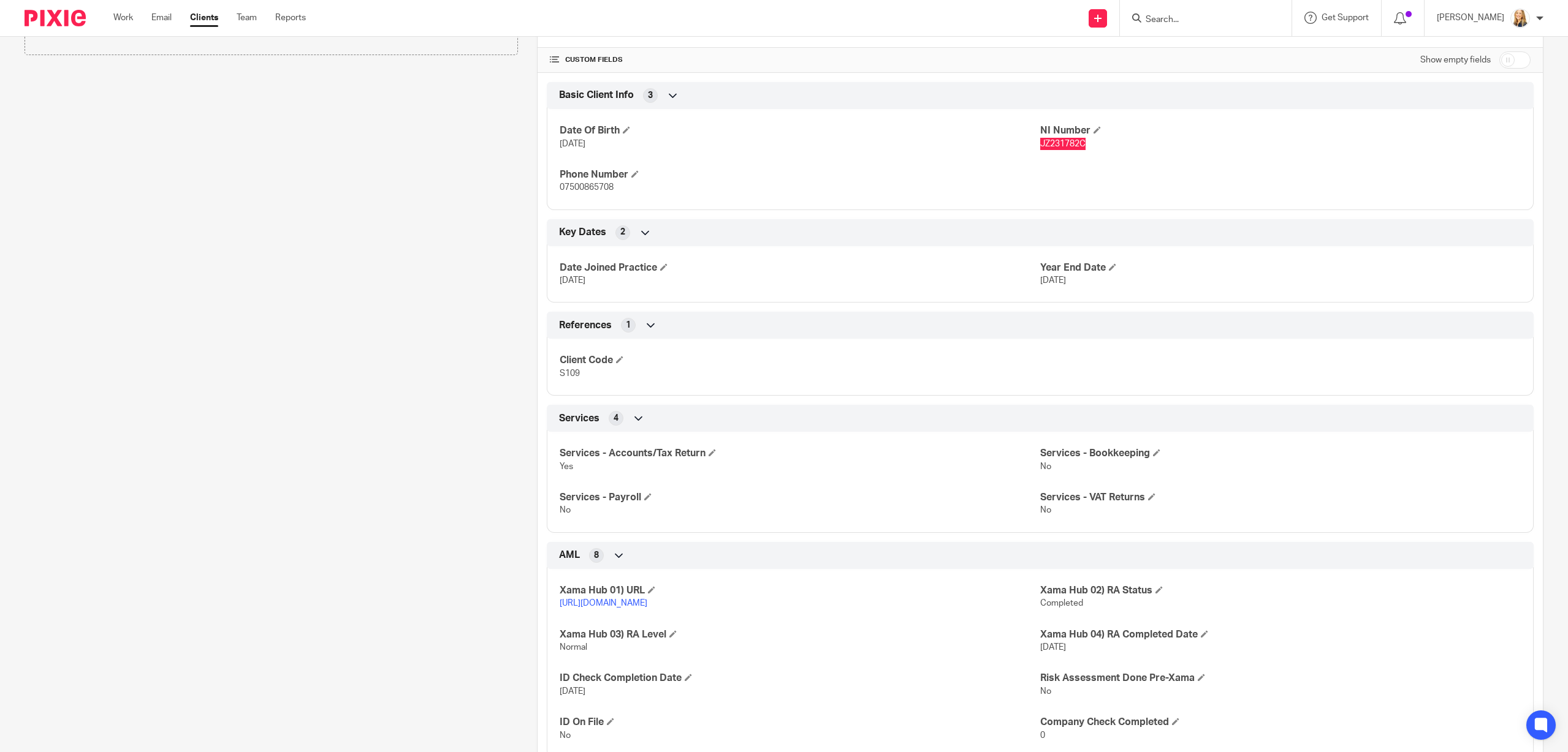
scroll to position [438, 0]
